Goal: Task Accomplishment & Management: Use online tool/utility

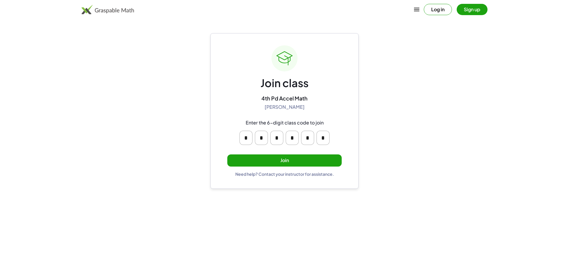
click at [299, 157] on button "Join" at bounding box center [284, 160] width 114 height 12
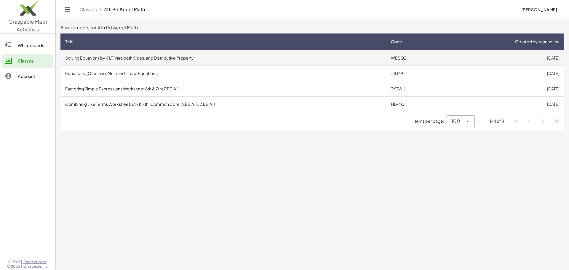
click at [171, 59] on td "Solving Equations by CLT, Vars both Sides, and Distributive Property" at bounding box center [223, 57] width 326 height 15
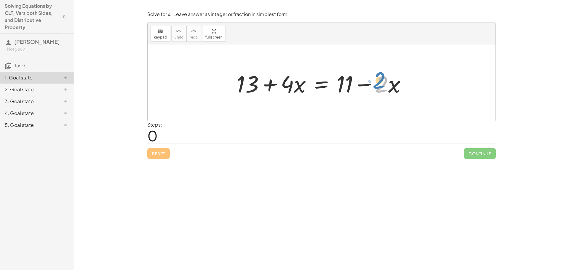
drag, startPoint x: 386, startPoint y: 84, endPoint x: 383, endPoint y: 80, distance: 5.0
click at [383, 80] on div at bounding box center [324, 83] width 180 height 31
click at [397, 84] on div at bounding box center [324, 83] width 180 height 31
drag, startPoint x: 375, startPoint y: 85, endPoint x: 291, endPoint y: 87, distance: 84.5
click at [291, 87] on div at bounding box center [324, 83] width 180 height 31
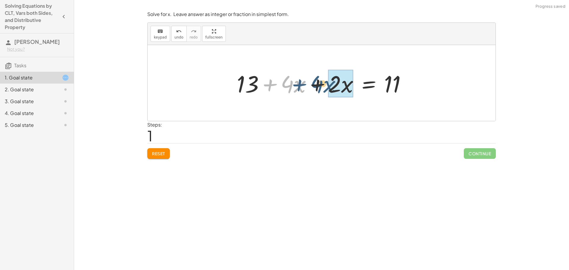
drag, startPoint x: 251, startPoint y: 87, endPoint x: 290, endPoint y: 86, distance: 39.4
click at [290, 86] on div at bounding box center [324, 83] width 180 height 31
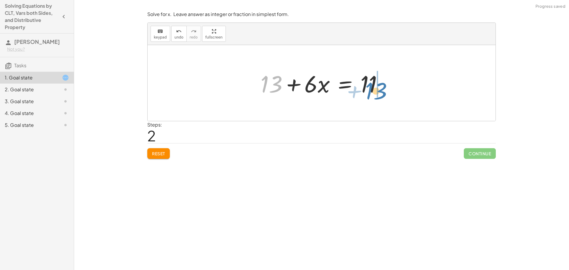
drag, startPoint x: 276, startPoint y: 85, endPoint x: 384, endPoint y: 91, distance: 108.0
click at [384, 91] on div at bounding box center [323, 83] width 133 height 31
drag, startPoint x: 330, startPoint y: 84, endPoint x: 360, endPoint y: 84, distance: 29.6
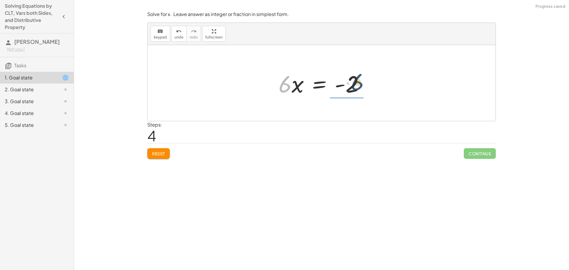
drag, startPoint x: 287, startPoint y: 89, endPoint x: 361, endPoint y: 86, distance: 74.4
click at [361, 86] on div at bounding box center [324, 83] width 96 height 31
drag, startPoint x: 346, startPoint y: 100, endPoint x: 347, endPoint y: 87, distance: 12.5
click at [347, 87] on div at bounding box center [324, 83] width 88 height 46
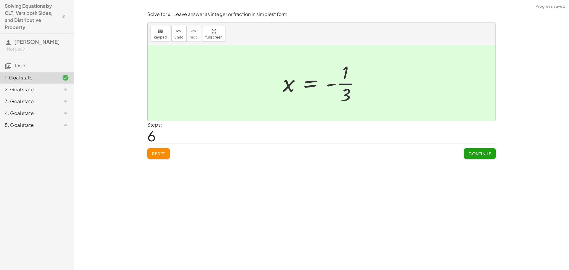
click at [479, 153] on span "Continue" at bounding box center [479, 153] width 23 height 5
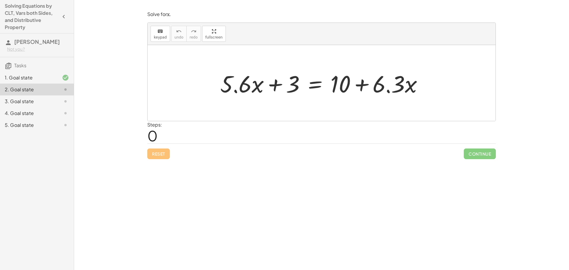
drag, startPoint x: 388, startPoint y: 164, endPoint x: 341, endPoint y: 140, distance: 52.1
click at [388, 164] on div "Solve for x. Leave answer as integer or fraction in simplest form. keyboard key…" at bounding box center [321, 135] width 495 height 270
drag, startPoint x: 399, startPoint y: 90, endPoint x: 201, endPoint y: 92, distance: 197.3
click at [201, 92] on div "· 6.3 + · x + · 5.6 · x + 3 = + 10 + · 6.3 · x" at bounding box center [322, 83] width 348 height 76
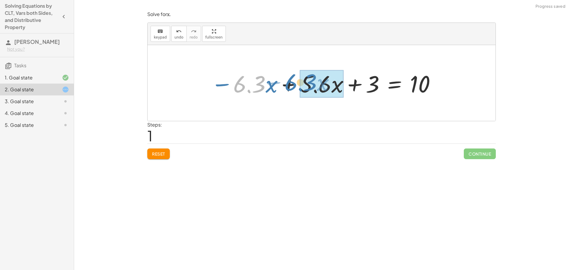
drag, startPoint x: 253, startPoint y: 88, endPoint x: 305, endPoint y: 85, distance: 51.9
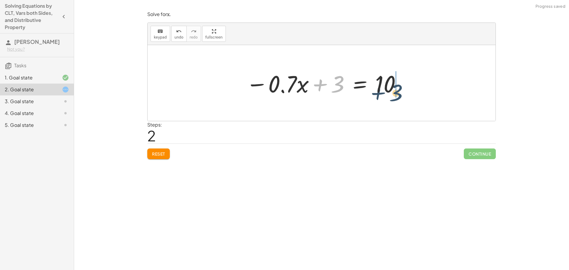
drag, startPoint x: 340, startPoint y: 83, endPoint x: 401, endPoint y: 90, distance: 61.5
click at [401, 90] on div at bounding box center [323, 83] width 161 height 31
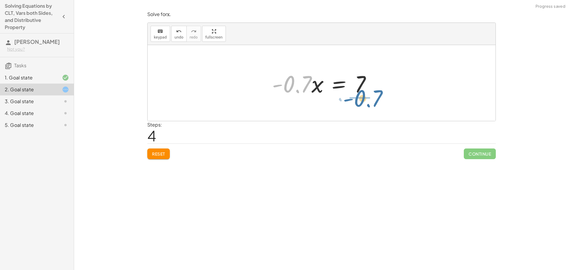
drag, startPoint x: 284, startPoint y: 86, endPoint x: 354, endPoint y: 89, distance: 70.6
click at [354, 89] on div at bounding box center [323, 83] width 109 height 31
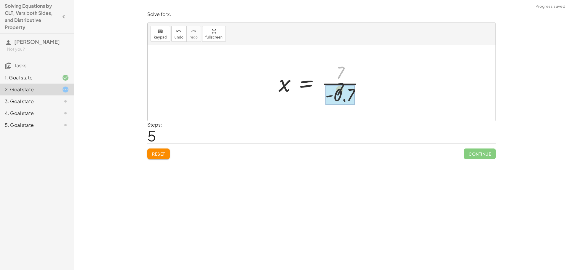
drag, startPoint x: 345, startPoint y: 73, endPoint x: 345, endPoint y: 99, distance: 26.1
drag, startPoint x: 348, startPoint y: 98, endPoint x: 342, endPoint y: 76, distance: 22.7
click at [342, 76] on div at bounding box center [323, 83] width 94 height 46
drag, startPoint x: 352, startPoint y: 95, endPoint x: 352, endPoint y: 77, distance: 18.1
click at [352, 77] on div at bounding box center [323, 83] width 94 height 46
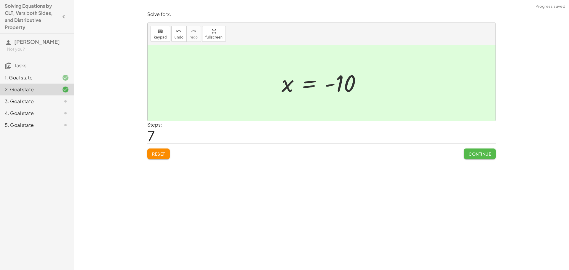
click at [483, 154] on span "Continue" at bounding box center [479, 153] width 23 height 5
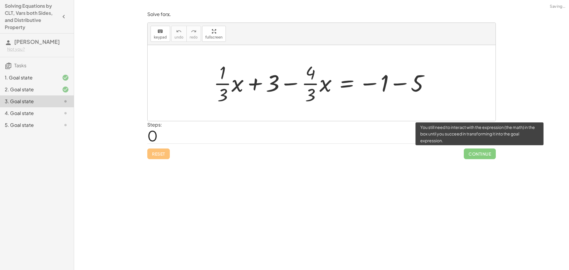
click at [481, 153] on span "Continue" at bounding box center [480, 153] width 32 height 11
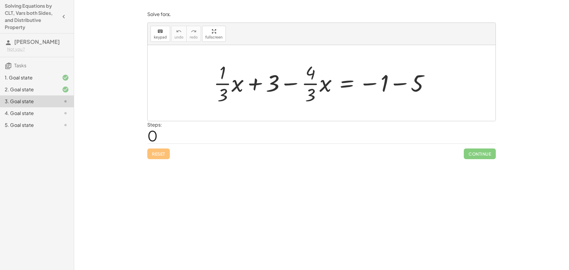
drag, startPoint x: 336, startPoint y: 203, endPoint x: 313, endPoint y: 183, distance: 31.1
click at [336, 203] on div "Solve for x. Leave answer as integer or fraction in simplest form. keyboard key…" at bounding box center [321, 135] width 495 height 270
drag, startPoint x: 318, startPoint y: 86, endPoint x: 257, endPoint y: 94, distance: 61.6
click at [260, 95] on div at bounding box center [324, 83] width 226 height 46
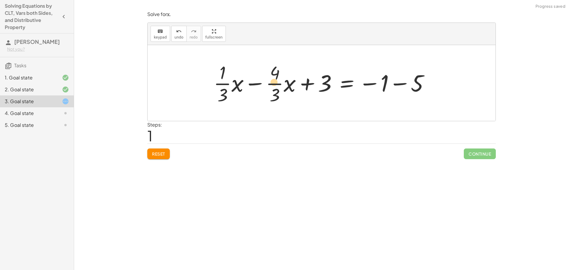
drag, startPoint x: 228, startPoint y: 80, endPoint x: 225, endPoint y: 74, distance: 7.0
click at [247, 80] on div at bounding box center [324, 83] width 226 height 46
click at [164, 156] on span "Reset" at bounding box center [158, 153] width 13 height 5
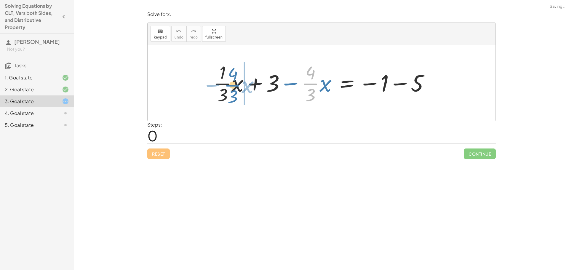
drag, startPoint x: 312, startPoint y: 88, endPoint x: 232, endPoint y: 90, distance: 79.7
click at [232, 90] on div at bounding box center [324, 83] width 226 height 46
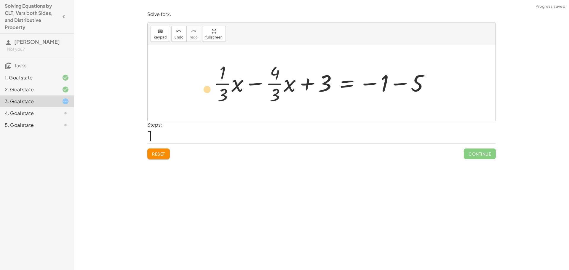
drag, startPoint x: 222, startPoint y: 90, endPoint x: 216, endPoint y: 83, distance: 9.9
click at [209, 84] on div "+ · · 1 · 3 · x + 3 − · · 4 · 3 · x = − 1 − 5 · 3 + · · 1 · 3 · x + 3 − · · 4 ·…" at bounding box center [321, 83] width 233 height 49
click at [222, 83] on div at bounding box center [324, 83] width 226 height 46
drag, startPoint x: 275, startPoint y: 84, endPoint x: 223, endPoint y: 82, distance: 51.9
click at [223, 82] on div at bounding box center [324, 83] width 226 height 46
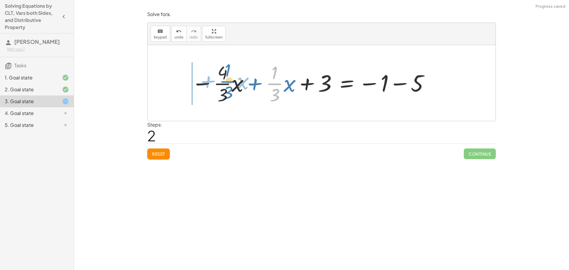
drag, startPoint x: 274, startPoint y: 87, endPoint x: 223, endPoint y: 86, distance: 50.7
click at [224, 86] on div at bounding box center [310, 83] width 244 height 46
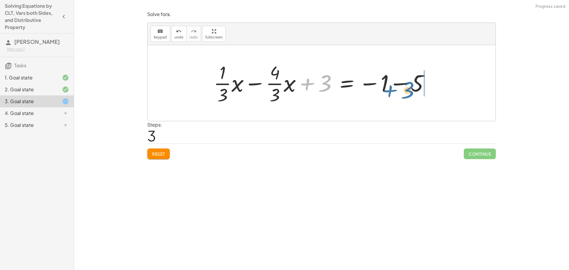
drag, startPoint x: 323, startPoint y: 81, endPoint x: 406, endPoint y: 89, distance: 83.0
click at [406, 89] on div at bounding box center [324, 83] width 226 height 46
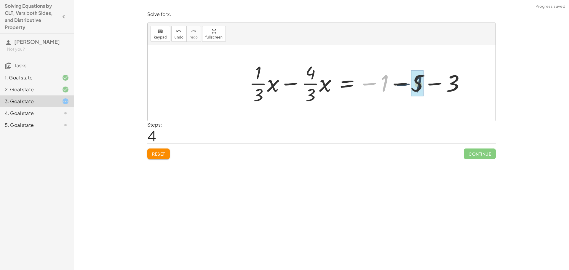
drag, startPoint x: 381, startPoint y: 87, endPoint x: 408, endPoint y: 87, distance: 26.7
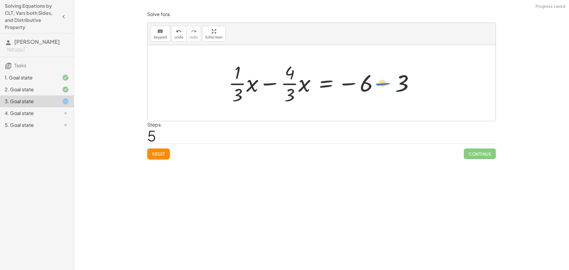
drag, startPoint x: 384, startPoint y: 85, endPoint x: 380, endPoint y: 84, distance: 4.2
click at [380, 84] on div at bounding box center [323, 83] width 196 height 46
drag, startPoint x: 399, startPoint y: 83, endPoint x: 368, endPoint y: 84, distance: 30.8
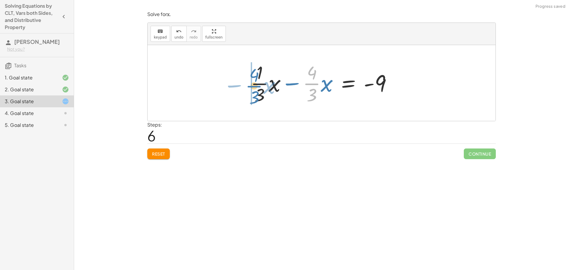
drag, startPoint x: 312, startPoint y: 83, endPoint x: 254, endPoint y: 86, distance: 58.1
click at [254, 86] on div at bounding box center [324, 83] width 152 height 46
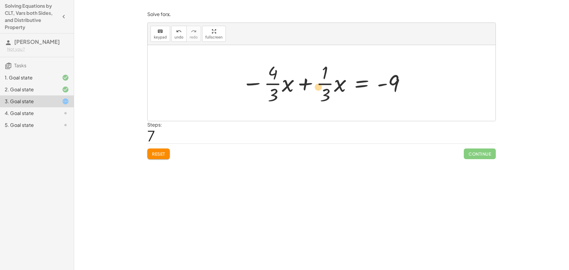
drag, startPoint x: 322, startPoint y: 81, endPoint x: 315, endPoint y: 84, distance: 7.3
click at [315, 84] on div at bounding box center [324, 83] width 170 height 46
drag, startPoint x: 341, startPoint y: 87, endPoint x: 289, endPoint y: 87, distance: 52.2
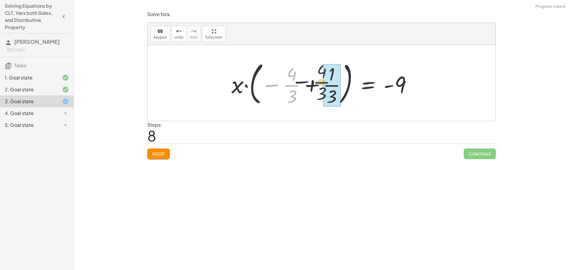
drag, startPoint x: 289, startPoint y: 87, endPoint x: 321, endPoint y: 84, distance: 32.8
click at [322, 84] on div at bounding box center [323, 82] width 191 height 49
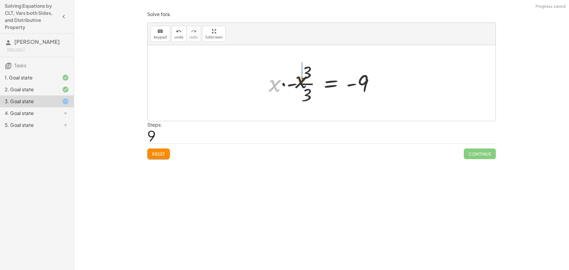
drag, startPoint x: 276, startPoint y: 88, endPoint x: 309, endPoint y: 84, distance: 32.8
click at [309, 84] on div at bounding box center [324, 83] width 116 height 46
drag, startPoint x: 156, startPoint y: 153, endPoint x: 164, endPoint y: 151, distance: 8.3
click at [157, 153] on span "Reset" at bounding box center [158, 153] width 13 height 5
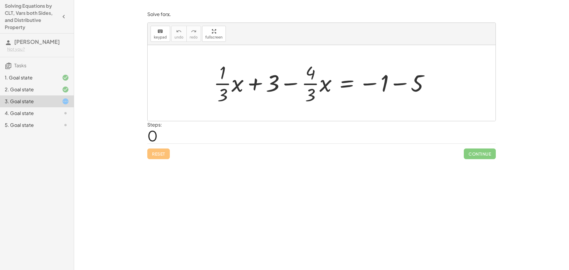
click at [341, 158] on div "Reset Continue" at bounding box center [321, 151] width 348 height 16
drag, startPoint x: 273, startPoint y: 85, endPoint x: 386, endPoint y: 87, distance: 113.8
click at [386, 87] on div at bounding box center [324, 83] width 226 height 46
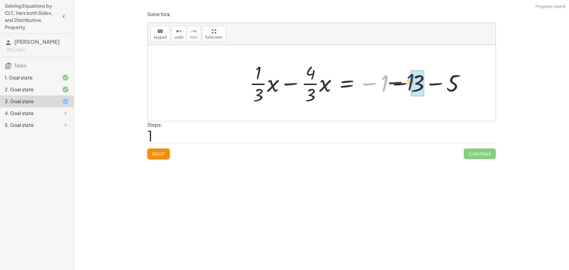
drag, startPoint x: 383, startPoint y: 87, endPoint x: 425, endPoint y: 89, distance: 43.0
click at [422, 88] on div at bounding box center [359, 83] width 226 height 46
drag, startPoint x: 386, startPoint y: 84, endPoint x: 416, endPoint y: 83, distance: 29.4
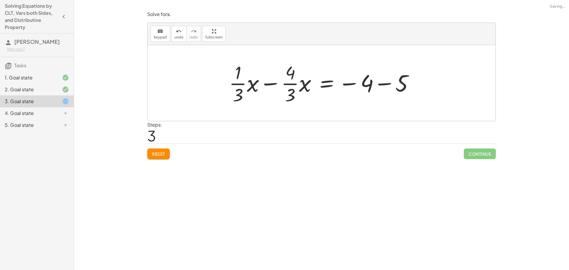
drag, startPoint x: 423, startPoint y: 83, endPoint x: 404, endPoint y: 86, distance: 18.6
click at [404, 86] on div "+ · · 1 · 3 · x + 3 − · · 4 · 3 · x = − 1 − 5 + · · 1 · 3 · x − · · 4 · 3 · x =…" at bounding box center [321, 83] width 203 height 49
drag, startPoint x: 404, startPoint y: 86, endPoint x: 363, endPoint y: 83, distance: 41.3
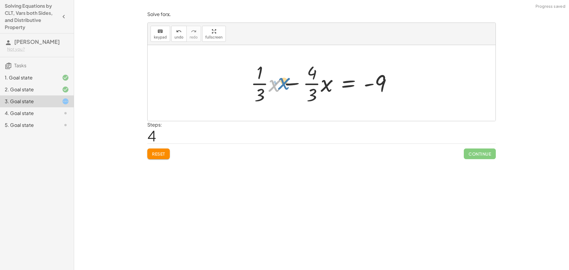
click at [276, 84] on div at bounding box center [324, 83] width 152 height 46
drag, startPoint x: 263, startPoint y: 86, endPoint x: 297, endPoint y: 91, distance: 34.4
click at [297, 91] on div at bounding box center [324, 83] width 152 height 46
drag, startPoint x: 260, startPoint y: 85, endPoint x: 285, endPoint y: 94, distance: 27.3
click at [288, 94] on div at bounding box center [324, 83] width 152 height 46
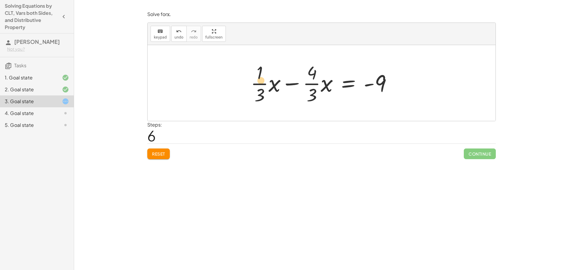
drag, startPoint x: 269, startPoint y: 89, endPoint x: 256, endPoint y: 84, distance: 13.3
click at [256, 84] on div at bounding box center [324, 83] width 152 height 46
drag, startPoint x: 276, startPoint y: 85, endPoint x: 328, endPoint y: 84, distance: 52.4
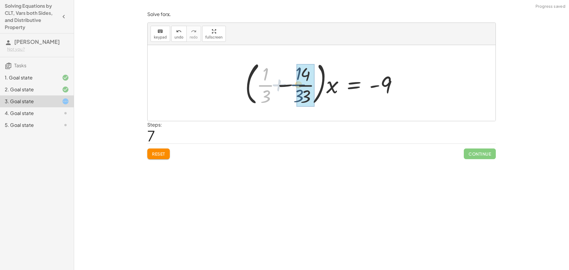
drag, startPoint x: 267, startPoint y: 86, endPoint x: 301, endPoint y: 85, distance: 33.5
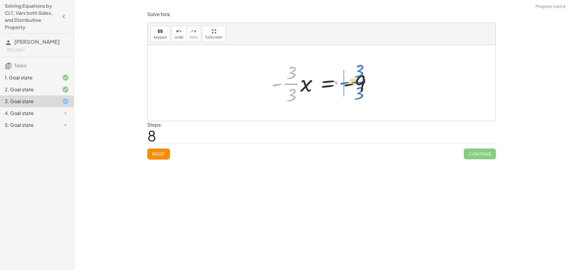
drag, startPoint x: 292, startPoint y: 85, endPoint x: 359, endPoint y: 83, distance: 67.9
click at [359, 83] on div at bounding box center [323, 83] width 111 height 46
drag, startPoint x: 358, startPoint y: 83, endPoint x: 337, endPoint y: 86, distance: 21.8
click at [337, 86] on div at bounding box center [324, 83] width 116 height 46
drag, startPoint x: 339, startPoint y: 87, endPoint x: 361, endPoint y: 85, distance: 22.3
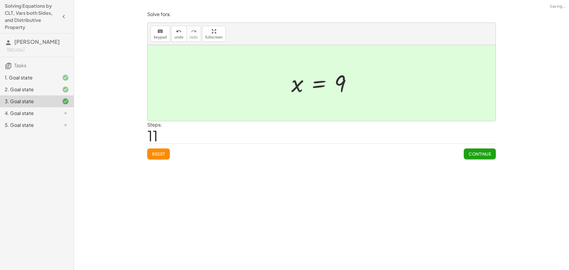
click at [479, 151] on span "Continue" at bounding box center [479, 153] width 23 height 5
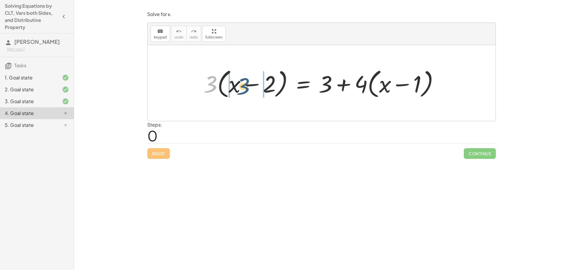
drag, startPoint x: 212, startPoint y: 86, endPoint x: 244, endPoint y: 88, distance: 32.7
click at [244, 88] on div at bounding box center [324, 83] width 246 height 34
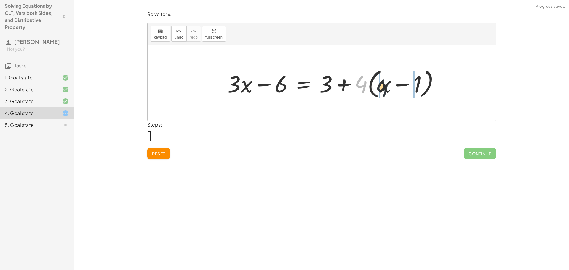
drag, startPoint x: 358, startPoint y: 87, endPoint x: 389, endPoint y: 91, distance: 30.7
click at [389, 91] on div at bounding box center [335, 83] width 223 height 34
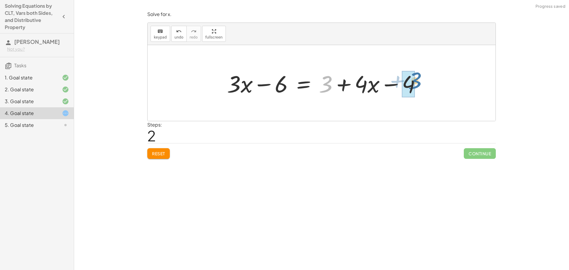
drag, startPoint x: 328, startPoint y: 81, endPoint x: 417, endPoint y: 78, distance: 89.8
click at [418, 78] on div at bounding box center [326, 83] width 204 height 31
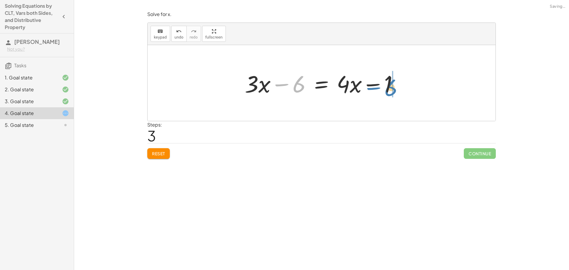
drag, startPoint x: 280, startPoint y: 85, endPoint x: 374, endPoint y: 87, distance: 93.4
click at [373, 87] on div at bounding box center [324, 83] width 164 height 31
click at [388, 87] on div at bounding box center [324, 83] width 164 height 31
drag, startPoint x: 388, startPoint y: 87, endPoint x: 360, endPoint y: 85, distance: 27.3
click at [361, 83] on div at bounding box center [324, 83] width 164 height 31
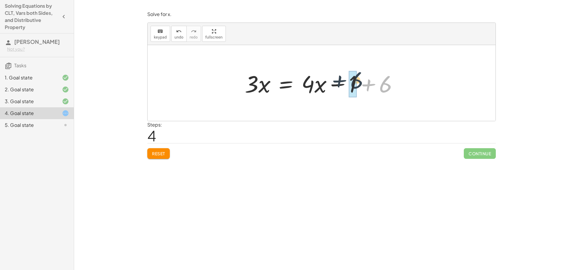
drag, startPoint x: 385, startPoint y: 89, endPoint x: 349, endPoint y: 86, distance: 35.7
click at [349, 85] on div at bounding box center [324, 83] width 164 height 31
drag, startPoint x: 387, startPoint y: 86, endPoint x: 361, endPoint y: 84, distance: 26.2
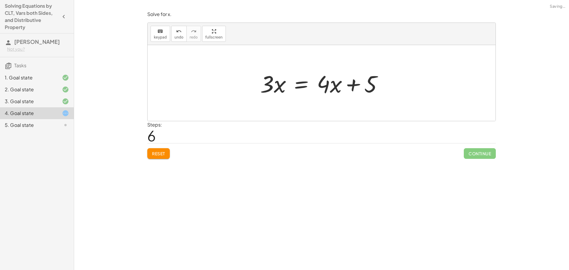
drag, startPoint x: 319, startPoint y: 88, endPoint x: 327, endPoint y: 88, distance: 8.6
click at [320, 88] on div at bounding box center [323, 83] width 133 height 31
drag, startPoint x: 327, startPoint y: 88, endPoint x: 273, endPoint y: 89, distance: 54.5
click at [273, 89] on div at bounding box center [323, 83] width 133 height 31
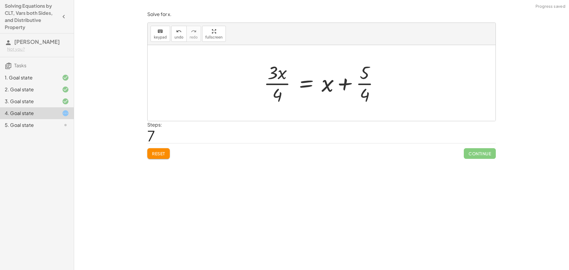
drag, startPoint x: 165, startPoint y: 157, endPoint x: 175, endPoint y: 153, distance: 10.4
click at [164, 157] on button "Reset" at bounding box center [158, 153] width 23 height 11
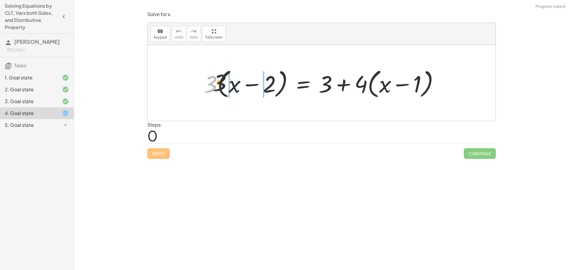
drag, startPoint x: 214, startPoint y: 83, endPoint x: 254, endPoint y: 78, distance: 40.6
click at [254, 78] on div at bounding box center [324, 83] width 246 height 34
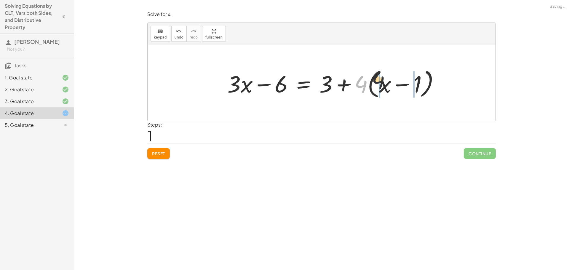
drag, startPoint x: 358, startPoint y: 86, endPoint x: 396, endPoint y: 83, distance: 38.6
click at [396, 83] on div at bounding box center [335, 83] width 223 height 34
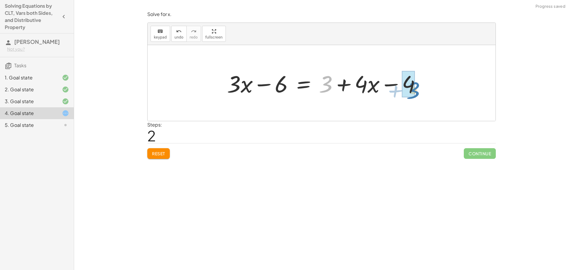
drag, startPoint x: 329, startPoint y: 84, endPoint x: 416, endPoint y: 90, distance: 87.6
click at [416, 90] on div at bounding box center [326, 83] width 204 height 31
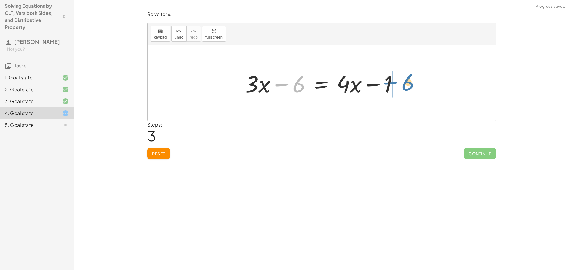
drag, startPoint x: 304, startPoint y: 87, endPoint x: 394, endPoint y: 82, distance: 90.2
click at [394, 82] on div at bounding box center [324, 83] width 164 height 31
drag, startPoint x: 350, startPoint y: 85, endPoint x: 378, endPoint y: 86, distance: 28.2
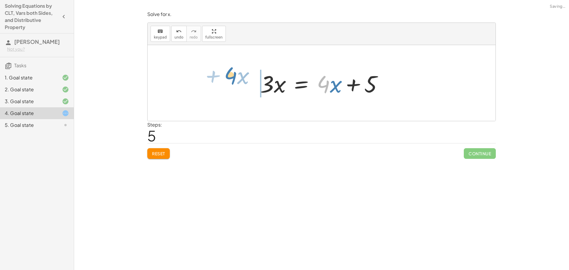
drag, startPoint x: 329, startPoint y: 89, endPoint x: 241, endPoint y: 82, distance: 88.0
click at [241, 82] on div "· 3 · ( + x − 2 ) = + 3 + · 4 · ( + x − 1 ) + · 3 · x − · 3 · 2 = + 3 + · 4 · (…" at bounding box center [322, 83] width 348 height 76
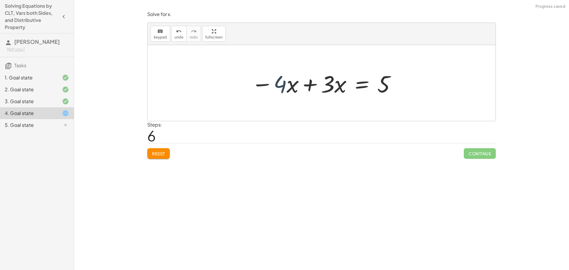
click at [276, 87] on div at bounding box center [323, 83] width 151 height 31
drag, startPoint x: 283, startPoint y: 87, endPoint x: 322, endPoint y: 89, distance: 39.2
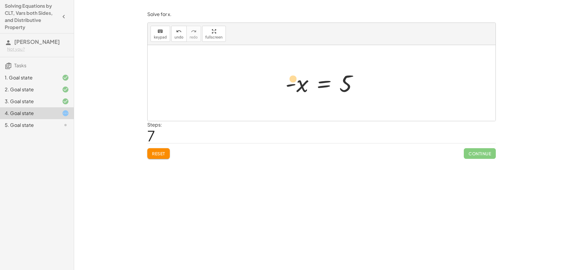
drag, startPoint x: 300, startPoint y: 89, endPoint x: 295, endPoint y: 87, distance: 5.9
click at [295, 87] on div at bounding box center [323, 82] width 83 height 29
drag, startPoint x: 291, startPoint y: 87, endPoint x: 338, endPoint y: 94, distance: 48.2
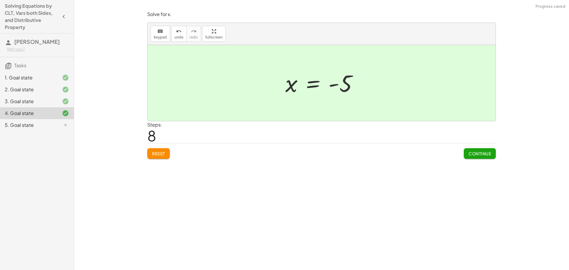
click at [476, 151] on span "Continue" at bounding box center [479, 153] width 23 height 5
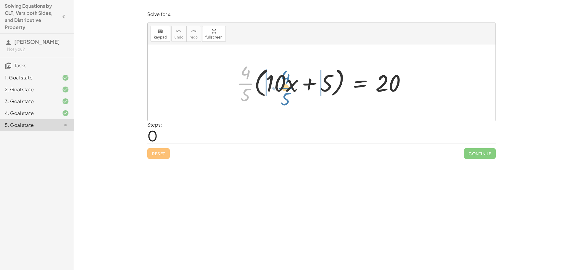
drag, startPoint x: 246, startPoint y: 86, endPoint x: 284, endPoint y: 89, distance: 39.0
click at [284, 89] on div at bounding box center [324, 83] width 180 height 46
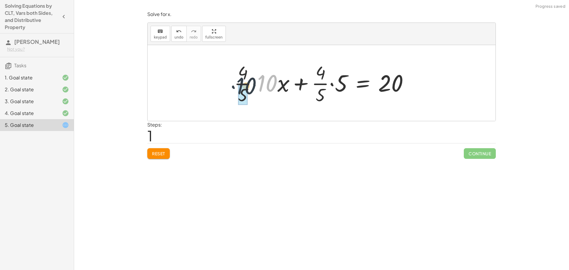
drag, startPoint x: 277, startPoint y: 84, endPoint x: 254, endPoint y: 87, distance: 22.7
click at [254, 87] on div at bounding box center [323, 83] width 185 height 46
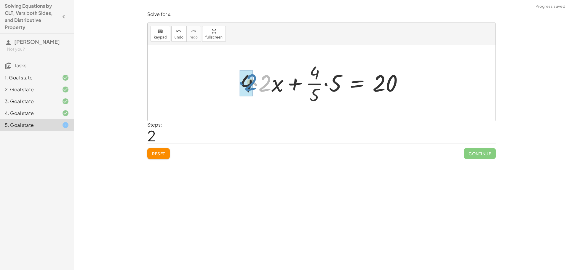
drag, startPoint x: 253, startPoint y: 85, endPoint x: 238, endPoint y: 84, distance: 14.8
click at [238, 84] on div at bounding box center [324, 83] width 174 height 46
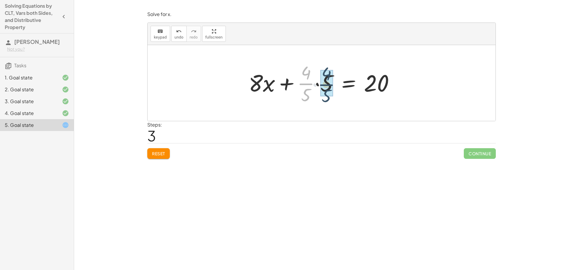
drag, startPoint x: 313, startPoint y: 84, endPoint x: 336, endPoint y: 86, distance: 23.2
click at [336, 86] on div at bounding box center [324, 83] width 156 height 46
drag, startPoint x: 316, startPoint y: 91, endPoint x: 311, endPoint y: 71, distance: 20.4
click at [311, 71] on div at bounding box center [324, 83] width 152 height 46
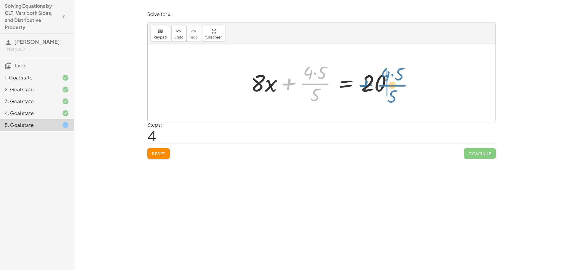
drag, startPoint x: 313, startPoint y: 83, endPoint x: 387, endPoint y: 84, distance: 73.8
click at [388, 84] on div at bounding box center [324, 83] width 152 height 46
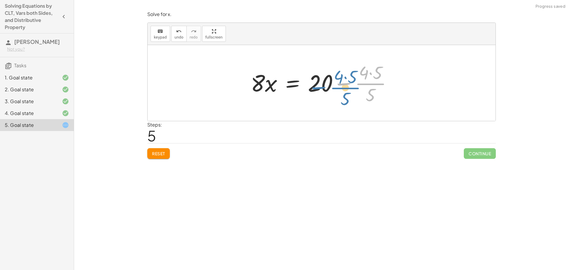
drag, startPoint x: 369, startPoint y: 82, endPoint x: 359, endPoint y: 88, distance: 11.4
click at [359, 88] on div at bounding box center [324, 83] width 152 height 46
click at [159, 159] on div "Solve for x. keyboard keypad undo undo redo redo fullscreen · · 4 · 5 · ( + · 1…" at bounding box center [322, 84] width 356 height 155
click at [164, 151] on span "Reset" at bounding box center [158, 153] width 13 height 5
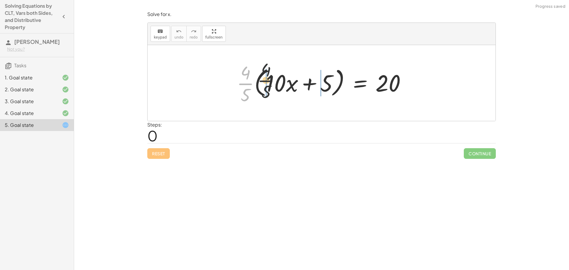
drag, startPoint x: 247, startPoint y: 84, endPoint x: 277, endPoint y: 83, distance: 30.0
click at [277, 83] on div at bounding box center [324, 83] width 180 height 46
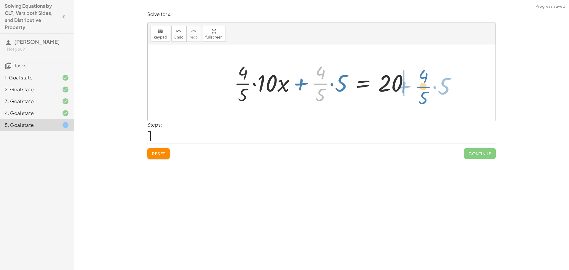
drag, startPoint x: 323, startPoint y: 87, endPoint x: 424, endPoint y: 90, distance: 101.4
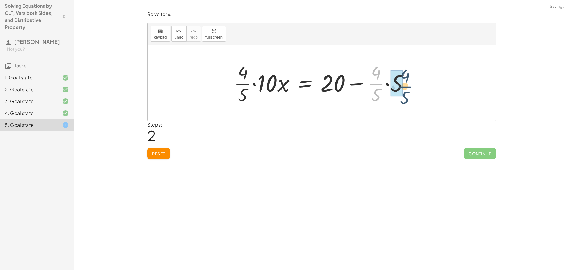
drag, startPoint x: 386, startPoint y: 86, endPoint x: 405, endPoint y: 89, distance: 19.5
click at [405, 89] on div at bounding box center [323, 83] width 185 height 46
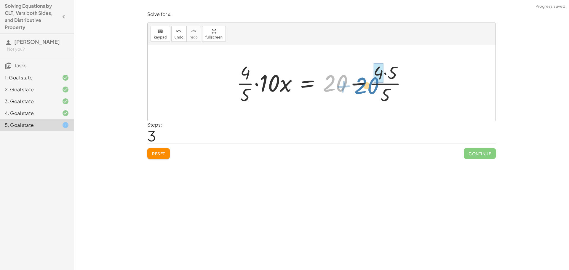
drag, startPoint x: 337, startPoint y: 80, endPoint x: 387, endPoint y: 80, distance: 50.1
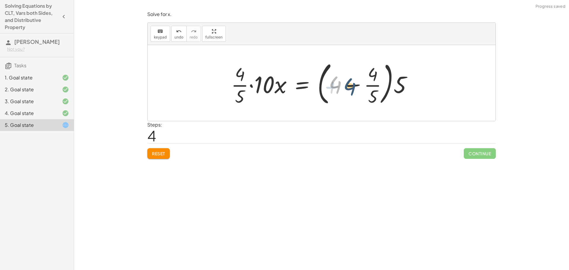
drag, startPoint x: 354, startPoint y: 87, endPoint x: 332, endPoint y: 86, distance: 21.7
click at [332, 86] on div at bounding box center [323, 82] width 191 height 49
drag, startPoint x: 402, startPoint y: 87, endPoint x: 365, endPoint y: 89, distance: 37.7
click at [355, 86] on div at bounding box center [323, 82] width 191 height 49
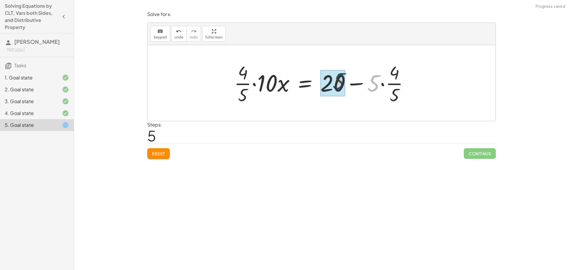
drag, startPoint x: 375, startPoint y: 87, endPoint x: 339, endPoint y: 85, distance: 35.9
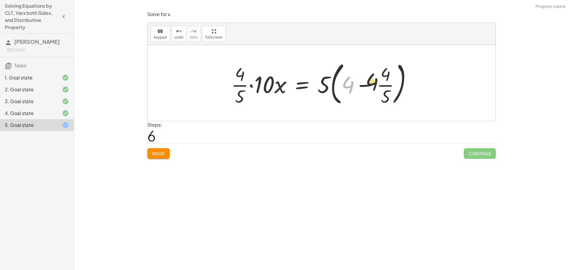
drag, startPoint x: 354, startPoint y: 89, endPoint x: 380, endPoint y: 86, distance: 26.3
click at [380, 86] on div at bounding box center [323, 82] width 191 height 49
drag, startPoint x: 351, startPoint y: 85, endPoint x: 398, endPoint y: 89, distance: 47.0
click at [398, 89] on div at bounding box center [323, 82] width 191 height 49
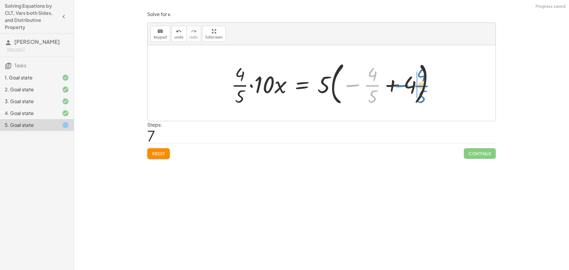
drag, startPoint x: 378, startPoint y: 87, endPoint x: 409, endPoint y: 89, distance: 30.5
click at [409, 88] on div at bounding box center [334, 82] width 213 height 49
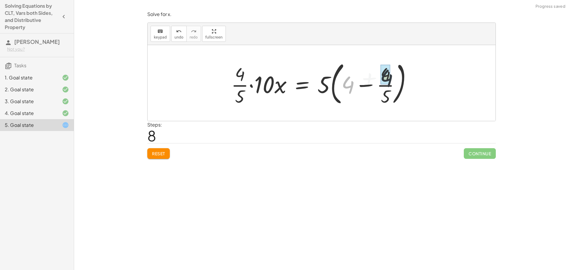
drag, startPoint x: 347, startPoint y: 83, endPoint x: 391, endPoint y: 76, distance: 45.1
click at [392, 76] on div at bounding box center [323, 82] width 191 height 49
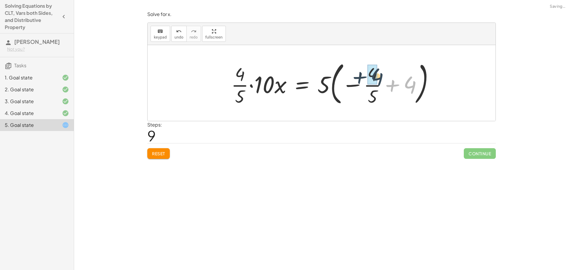
drag, startPoint x: 409, startPoint y: 87, endPoint x: 377, endPoint y: 80, distance: 32.7
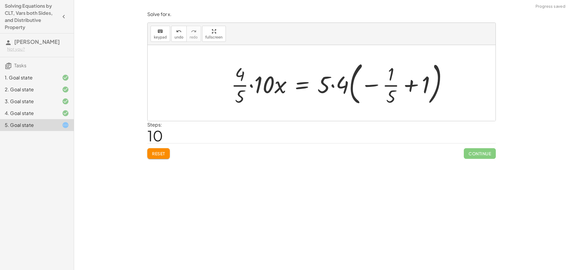
click at [168, 150] on button "Reset" at bounding box center [158, 153] width 23 height 11
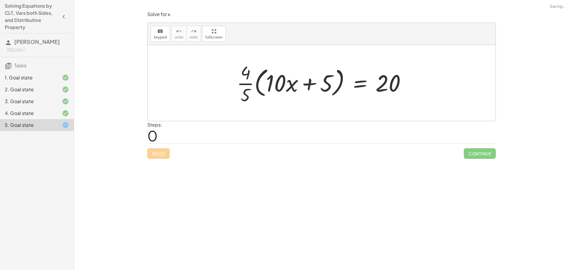
click at [169, 148] on div "Reset Continue" at bounding box center [321, 151] width 348 height 16
click at [432, 128] on div "Steps: 0" at bounding box center [321, 132] width 348 height 22
drag, startPoint x: 245, startPoint y: 82, endPoint x: 279, endPoint y: 84, distance: 33.8
click at [279, 84] on div at bounding box center [324, 83] width 180 height 46
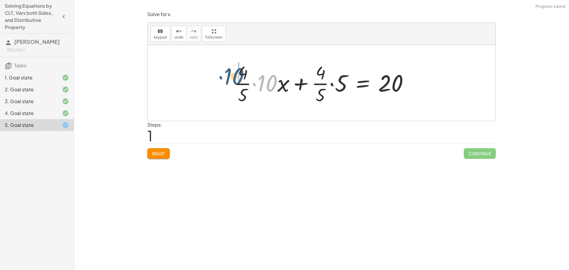
drag, startPoint x: 273, startPoint y: 81, endPoint x: 241, endPoint y: 74, distance: 32.1
click at [241, 74] on div at bounding box center [323, 83] width 185 height 46
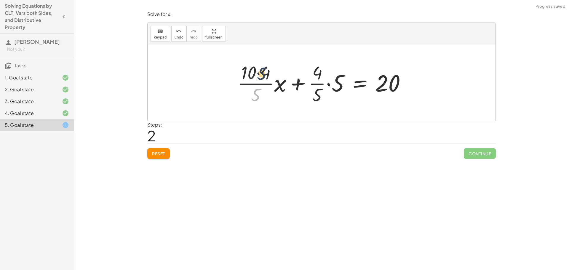
drag, startPoint x: 253, startPoint y: 95, endPoint x: 259, endPoint y: 74, distance: 22.1
click at [259, 74] on div at bounding box center [323, 83] width 179 height 46
drag, startPoint x: 244, startPoint y: 75, endPoint x: 256, endPoint y: 76, distance: 12.2
click at [256, 76] on div at bounding box center [323, 83] width 179 height 46
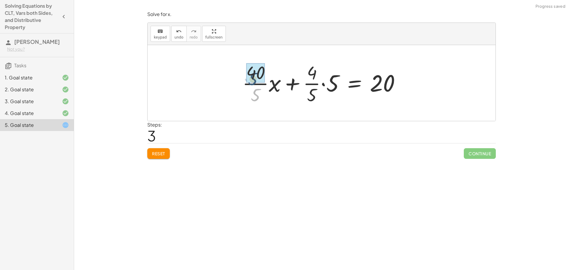
drag, startPoint x: 265, startPoint y: 97, endPoint x: 263, endPoint y: 78, distance: 18.8
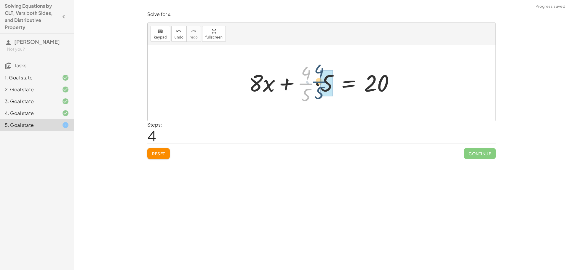
drag, startPoint x: 309, startPoint y: 83, endPoint x: 319, endPoint y: 80, distance: 10.2
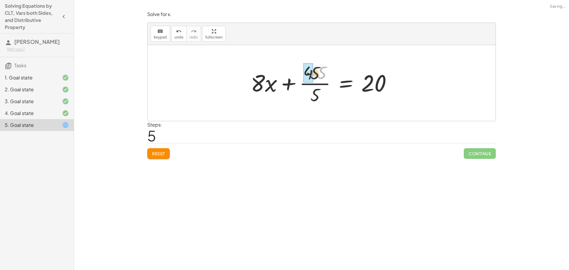
drag, startPoint x: 322, startPoint y: 76, endPoint x: 311, endPoint y: 78, distance: 12.0
drag, startPoint x: 320, startPoint y: 97, endPoint x: 318, endPoint y: 80, distance: 17.5
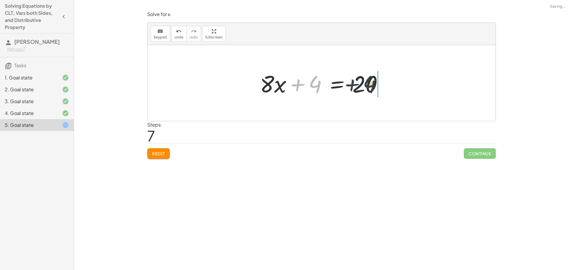
drag, startPoint x: 335, startPoint y: 84, endPoint x: 374, endPoint y: 86, distance: 39.4
click at [374, 86] on div at bounding box center [324, 83] width 134 height 31
drag, startPoint x: 342, startPoint y: 85, endPoint x: 368, endPoint y: 88, distance: 26.8
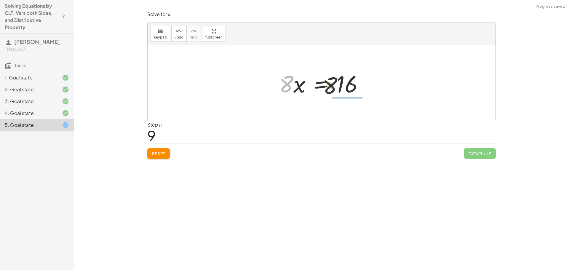
drag, startPoint x: 289, startPoint y: 84, endPoint x: 342, endPoint y: 85, distance: 52.7
click at [342, 85] on div at bounding box center [323, 83] width 95 height 31
drag, startPoint x: 349, startPoint y: 76, endPoint x: 355, endPoint y: 94, distance: 18.8
click at [350, 90] on div at bounding box center [323, 83] width 83 height 46
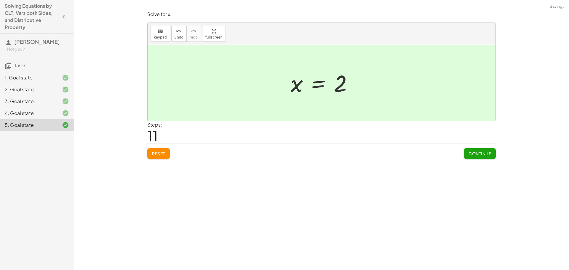
click at [474, 153] on span "Continue" at bounding box center [479, 153] width 23 height 5
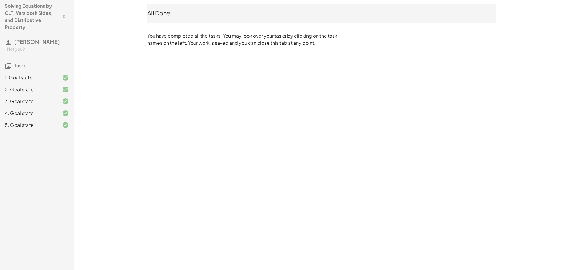
drag, startPoint x: 191, startPoint y: 73, endPoint x: 120, endPoint y: 46, distance: 76.7
click at [0, 0] on div "Solving Equations by CLT, Vars both Sides, and Distributive Property Aahan Tamh…" at bounding box center [0, 0] width 0 height 0
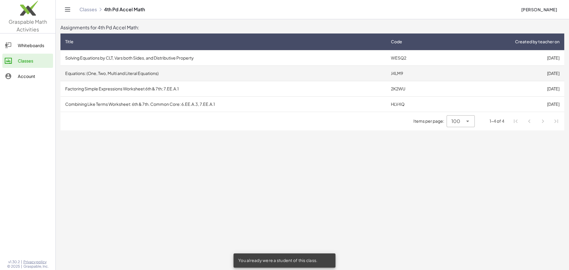
click at [137, 68] on td "Equations: (One, Two, Multi and Literal Equations)" at bounding box center [223, 72] width 326 height 15
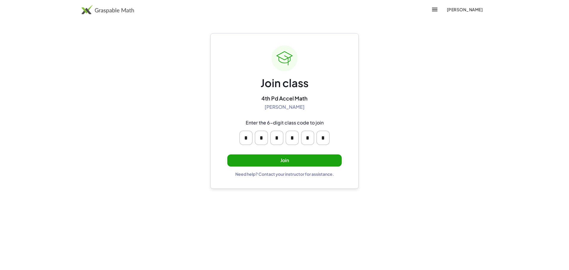
click at [325, 165] on button "Join" at bounding box center [284, 160] width 114 height 12
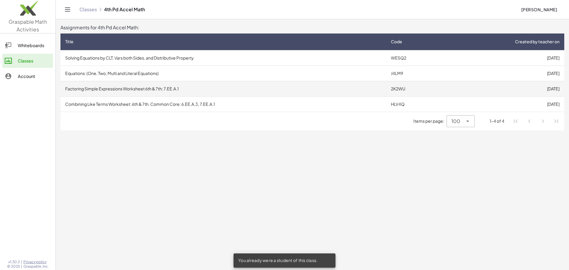
click at [135, 89] on td "Factoring Simple Expressions Worksheet 6th & 7th; 7.EE.A.1" at bounding box center [223, 88] width 326 height 15
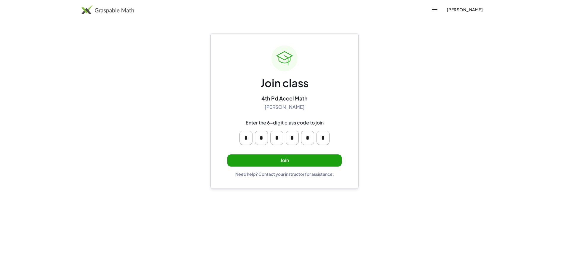
click at [280, 161] on button "Join" at bounding box center [284, 160] width 114 height 12
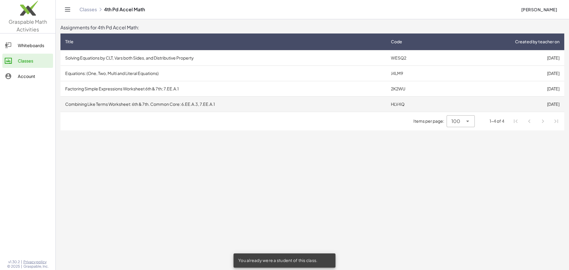
click at [183, 107] on td "Combining Like Terms Worksheet: 6th & 7th. Common Core: 6.EE.A.3, 7.EE.A.1" at bounding box center [223, 103] width 326 height 15
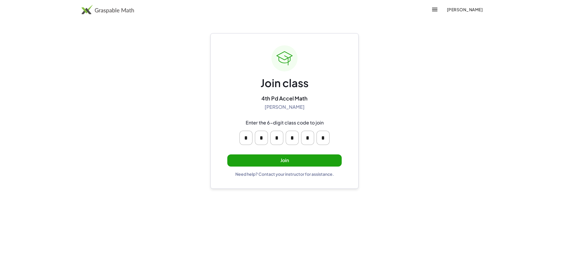
click at [298, 161] on button "Join" at bounding box center [284, 160] width 114 height 12
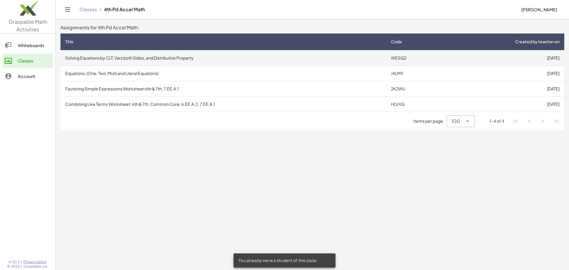
click at [189, 51] on td "Solving Equations by CLT, Vars both Sides, and Distributive Property" at bounding box center [223, 57] width 326 height 15
